Goal: Task Accomplishment & Management: Complete application form

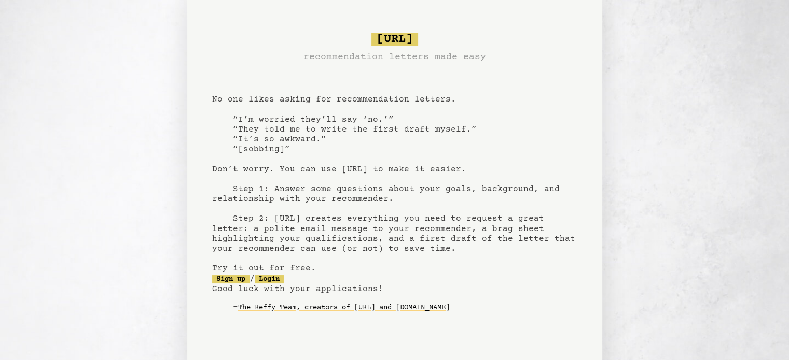
click at [731, 37] on div "[URL] recommendation letters made easy No one likes asking for recommendation l…" at bounding box center [394, 194] width 747 height 389
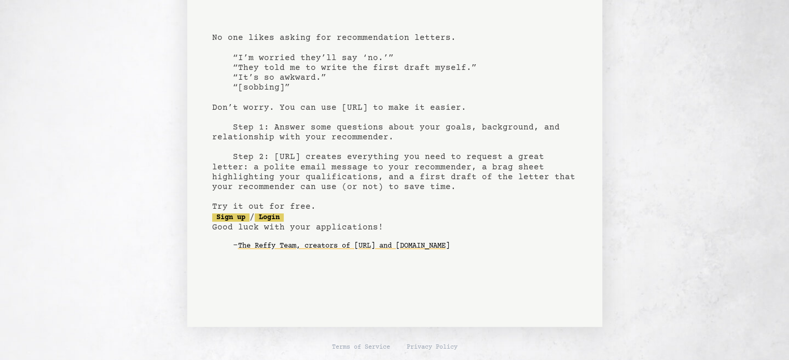
scroll to position [61, 0]
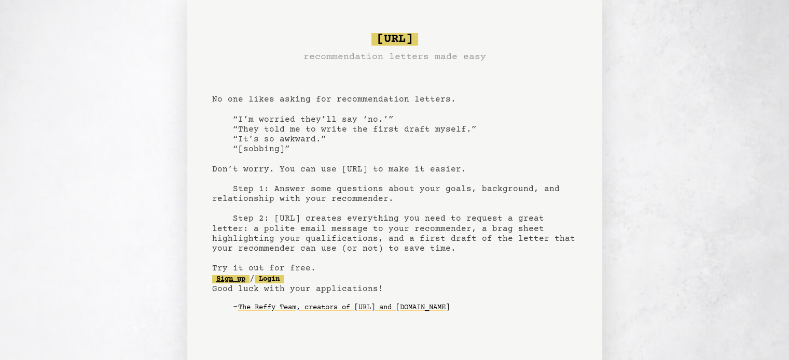
click at [240, 277] on link "Sign up" at bounding box center [230, 279] width 37 height 8
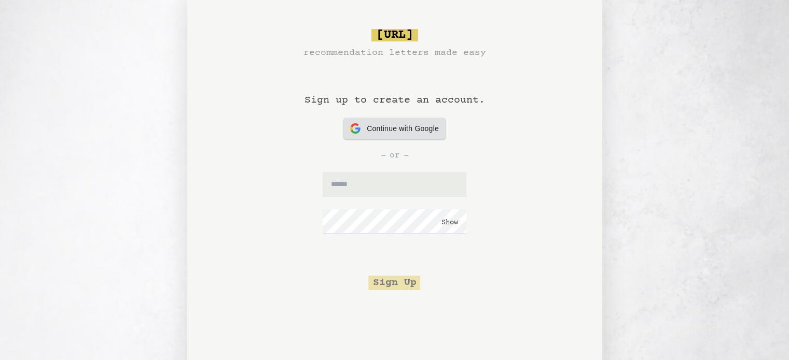
click at [423, 133] on span "Continue with Google" at bounding box center [403, 128] width 72 height 11
